Goal: Task Accomplishment & Management: Use online tool/utility

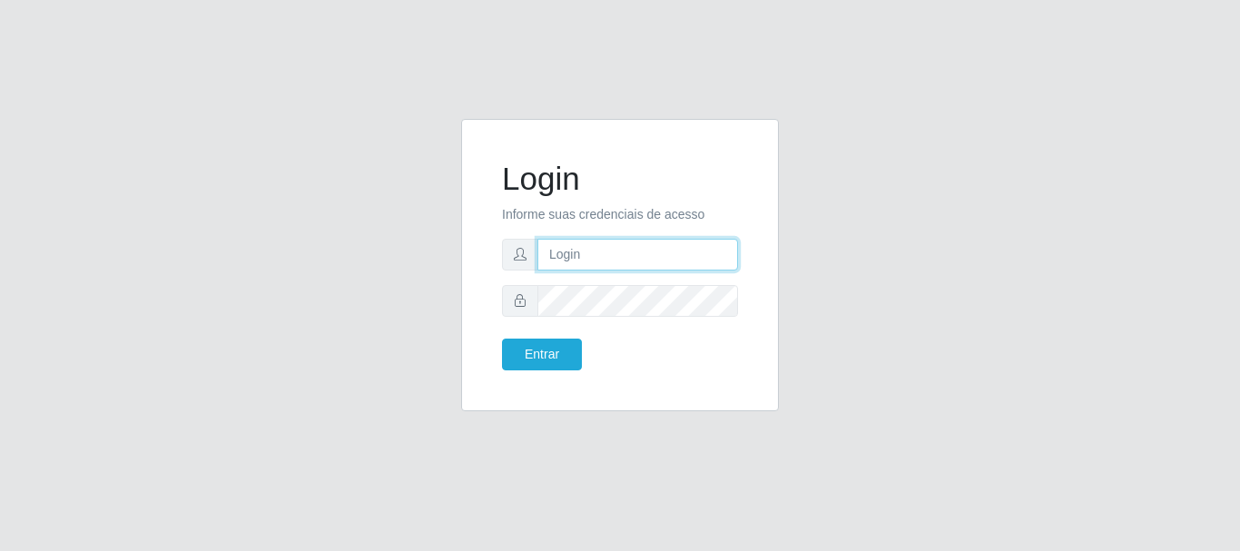
click at [581, 253] on input "text" at bounding box center [638, 255] width 201 height 32
type input "[EMAIL_ADDRESS][DOMAIN_NAME]"
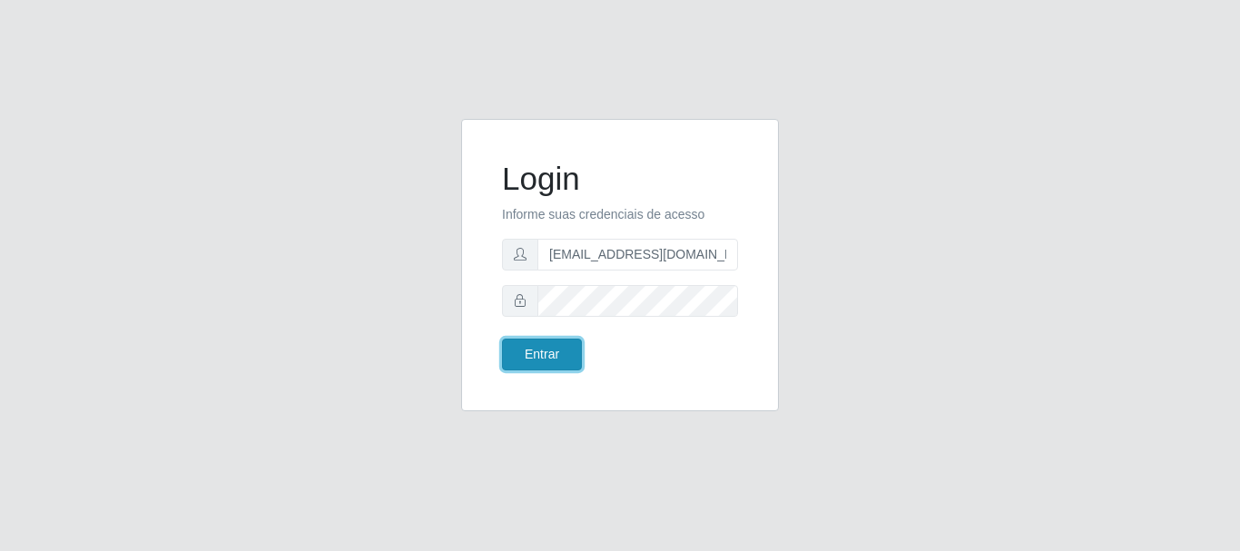
click at [548, 343] on button "Entrar" at bounding box center [542, 355] width 80 height 32
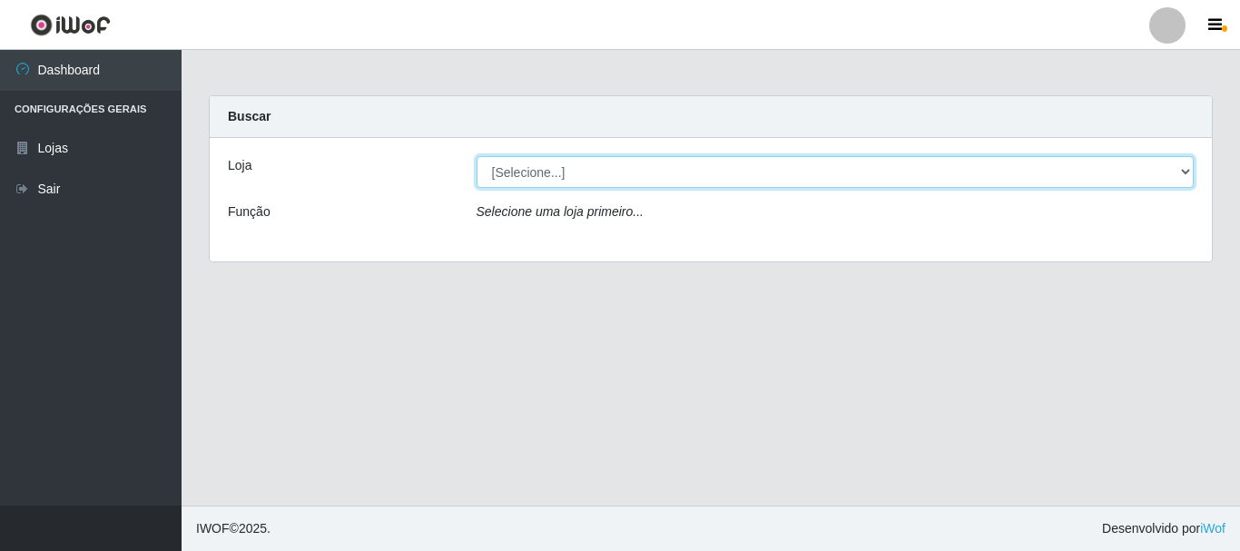
click at [477, 156] on select "[Selecione...] Super Show - [PERSON_NAME]" at bounding box center [836, 172] width 718 height 32
select select "120"
click option "Super Show - [PERSON_NAME]" at bounding box center [0, 0] width 0 height 0
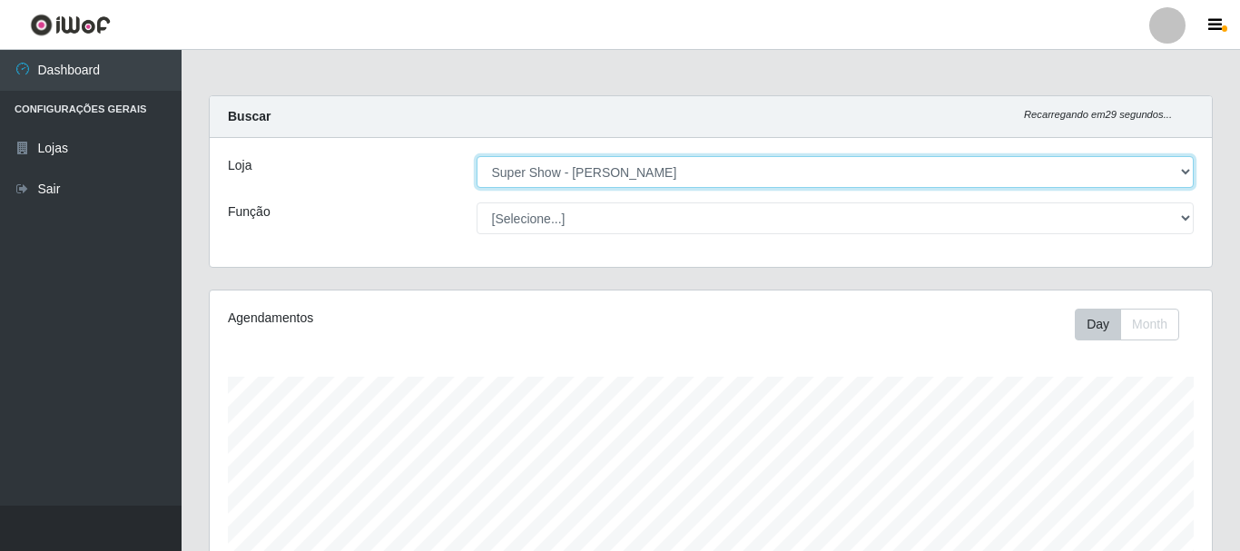
scroll to position [377, 1003]
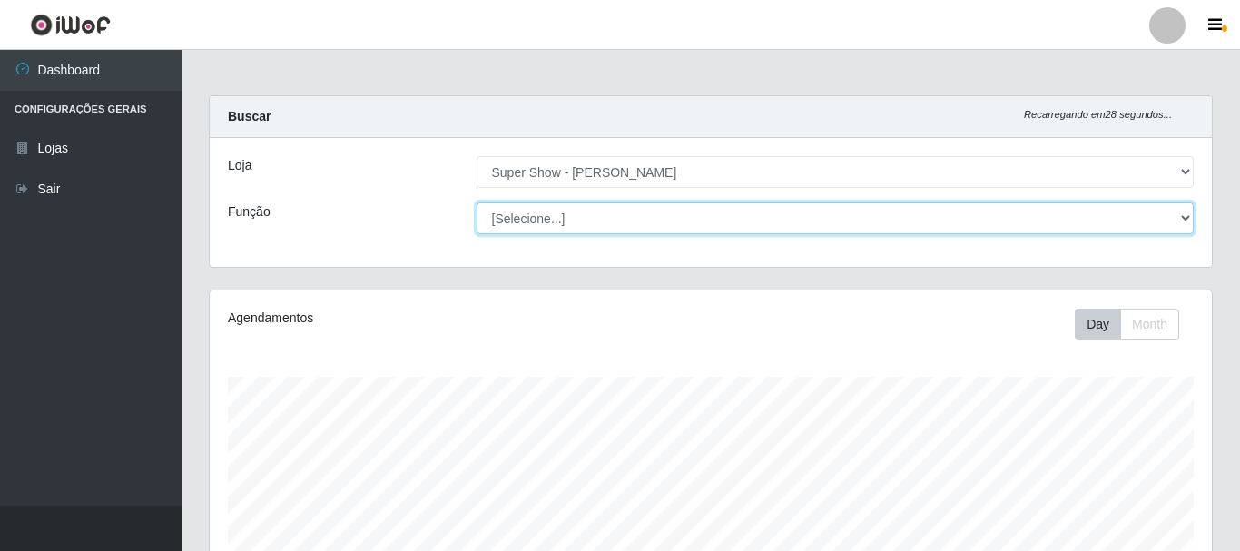
click at [477, 203] on select "[Selecione...] ASG Auxiliar de Estacionamento Balconista Embalador Embalador + …" at bounding box center [836, 219] width 718 height 32
click option "ASG" at bounding box center [0, 0] width 0 height 0
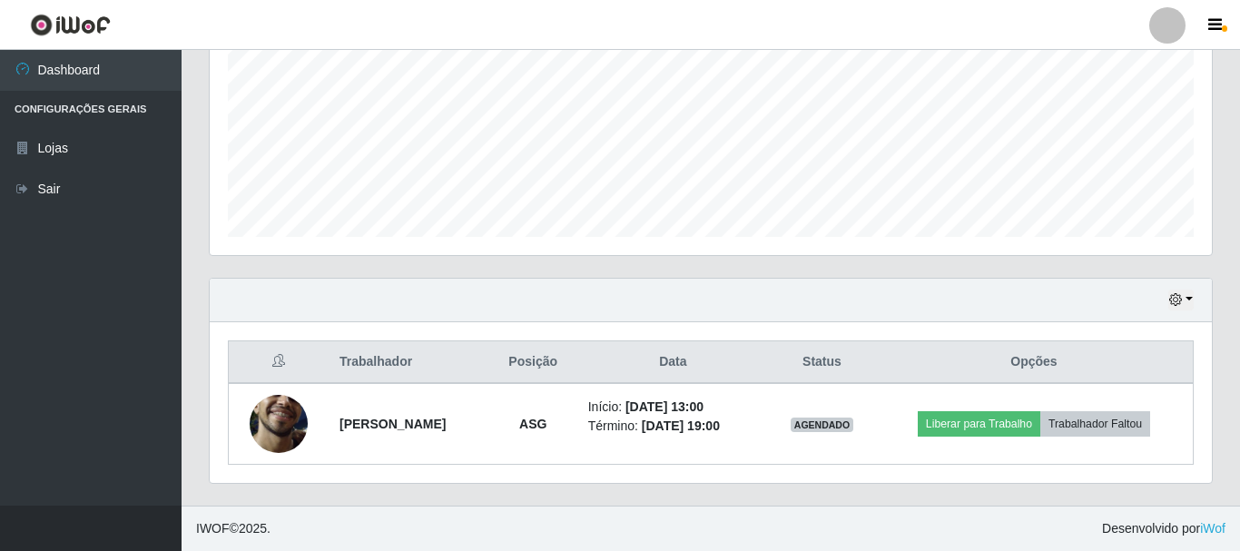
scroll to position [0, 0]
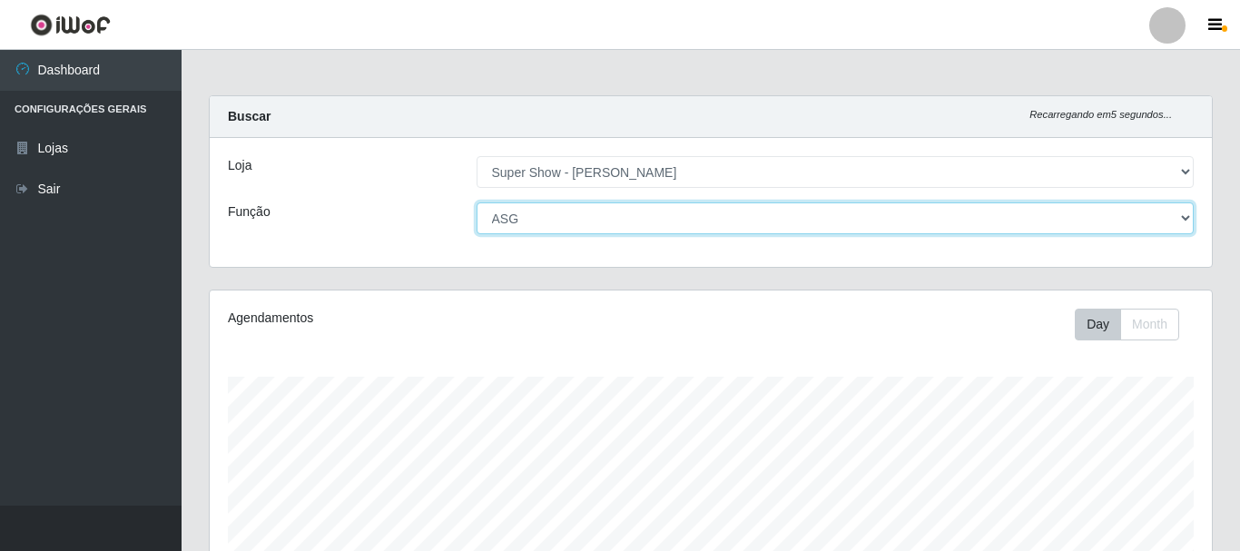
click at [477, 203] on select "[Selecione...] ASG Auxiliar de Estacionamento Balconista Embalador Embalador + …" at bounding box center [836, 219] width 718 height 32
select select "78"
click option "Balconista" at bounding box center [0, 0] width 0 height 0
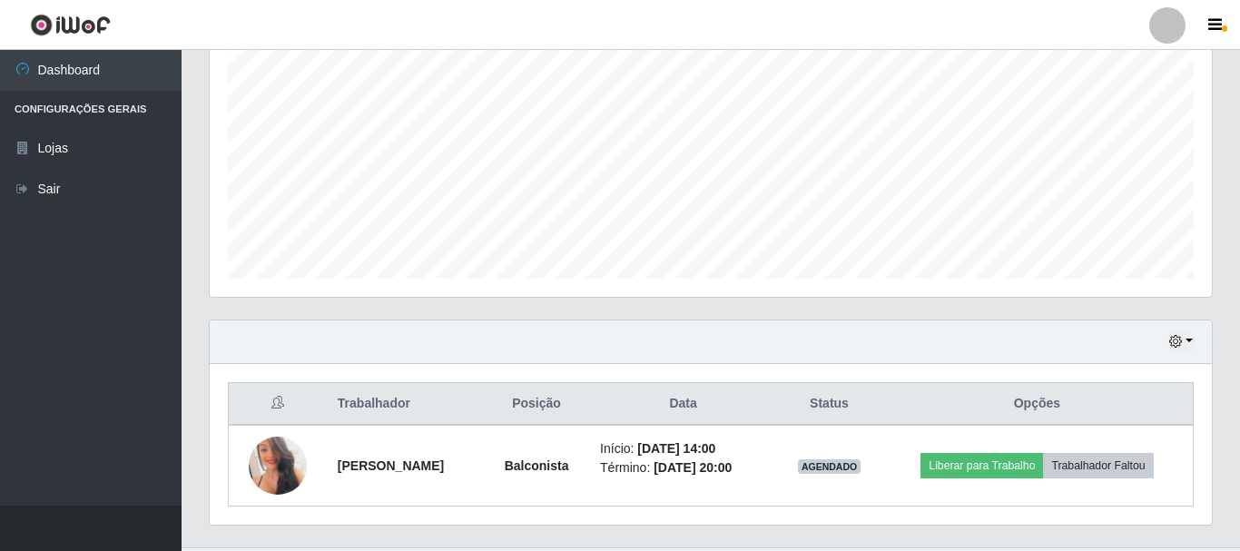
scroll to position [412, 0]
